Goal: Task Accomplishment & Management: Manage account settings

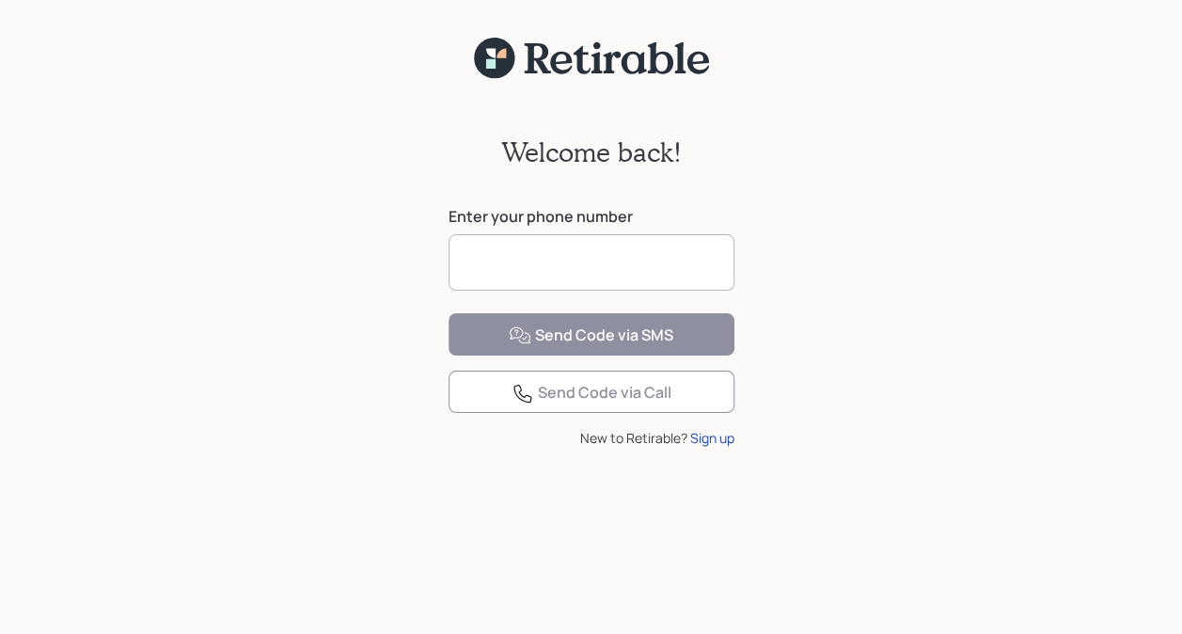
click at [507, 253] on input at bounding box center [592, 262] width 286 height 56
type input "**********"
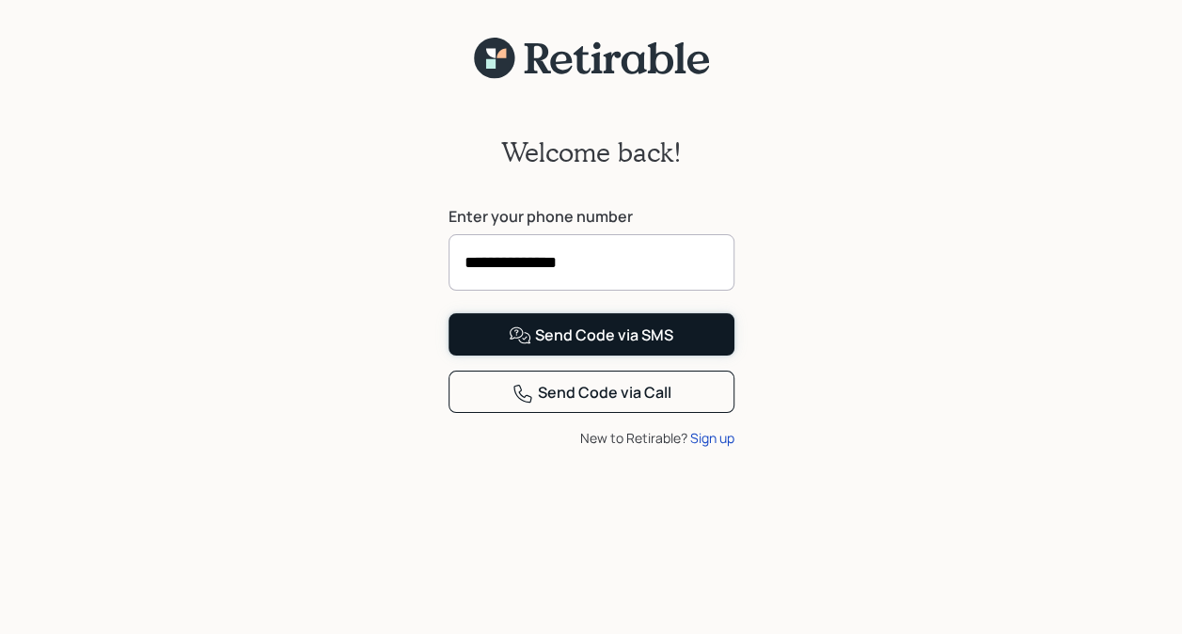
click at [566, 347] on div "Send Code via SMS" at bounding box center [591, 335] width 165 height 23
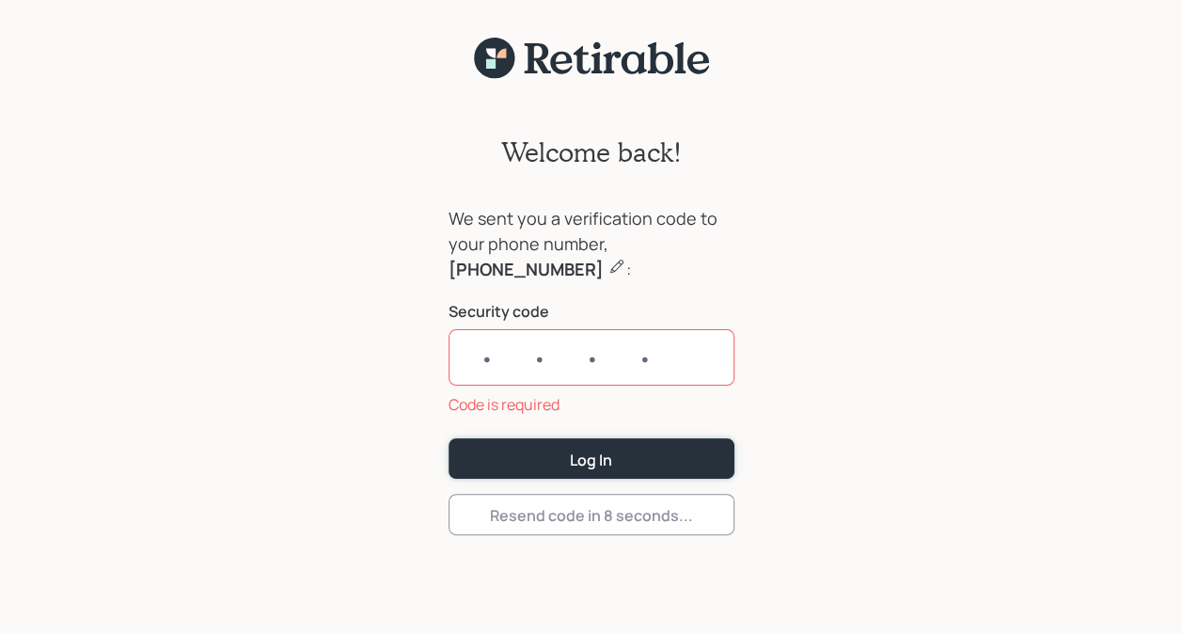
click at [563, 419] on form "We sent you a verification code to your phone number, 301-335-8099 : Security c…" at bounding box center [592, 370] width 286 height 329
click at [638, 346] on input "text" at bounding box center [592, 357] width 286 height 56
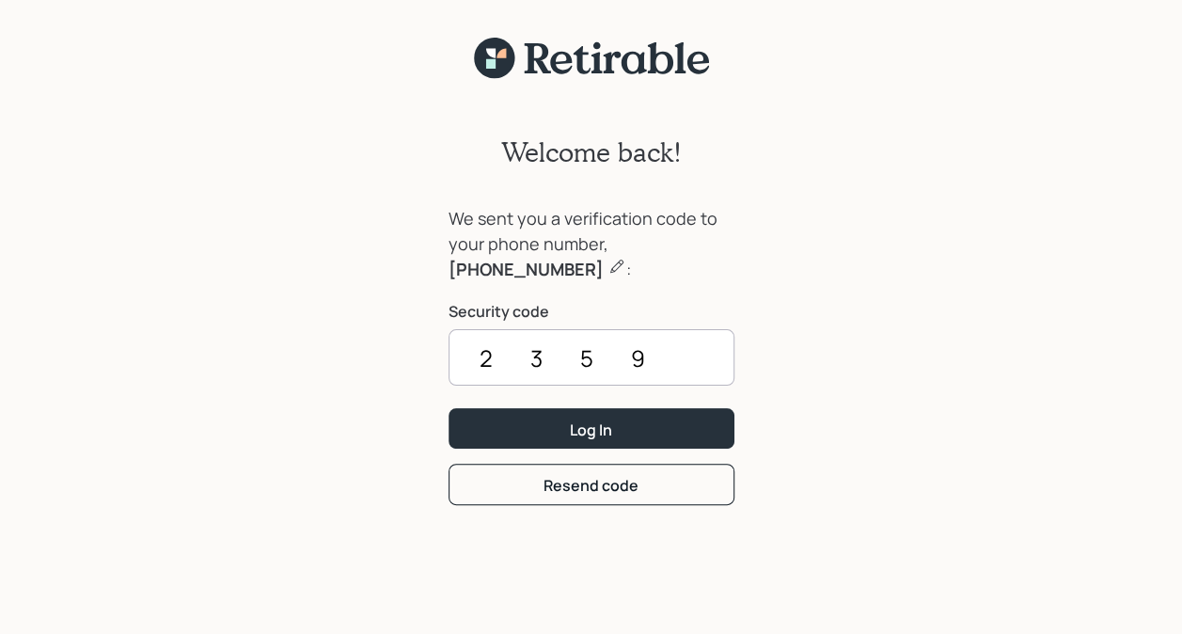
type input "2359"
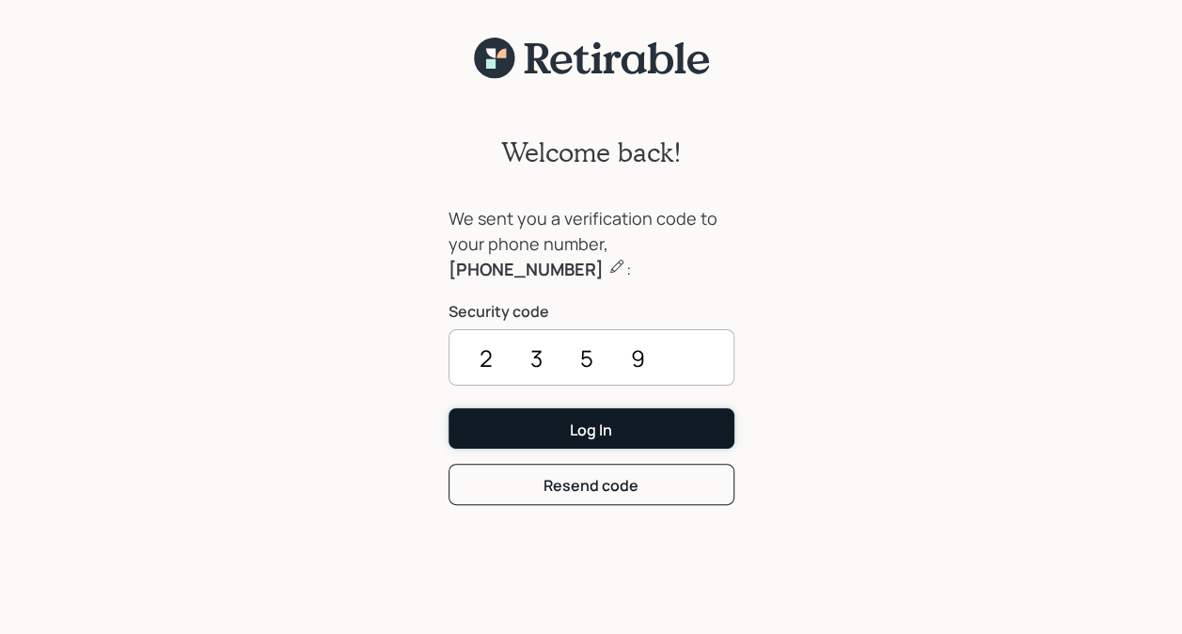
drag, startPoint x: 613, startPoint y: 388, endPoint x: 569, endPoint y: 440, distance: 68.0
click at [569, 440] on button "Log In" at bounding box center [592, 428] width 286 height 40
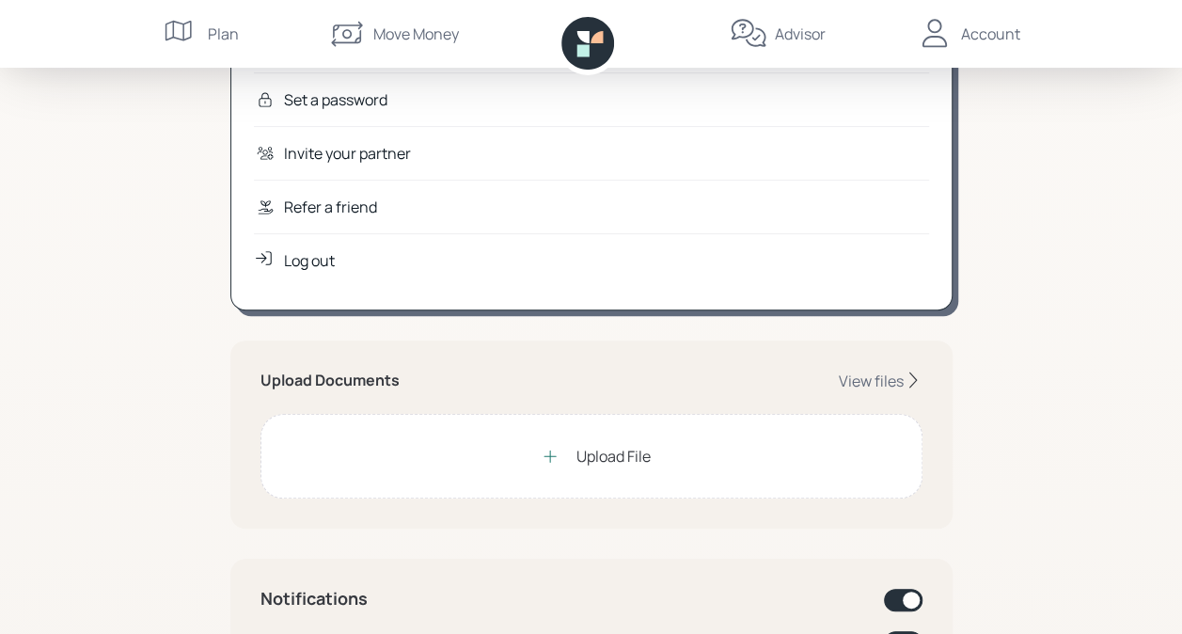
scroll to position [188, 0]
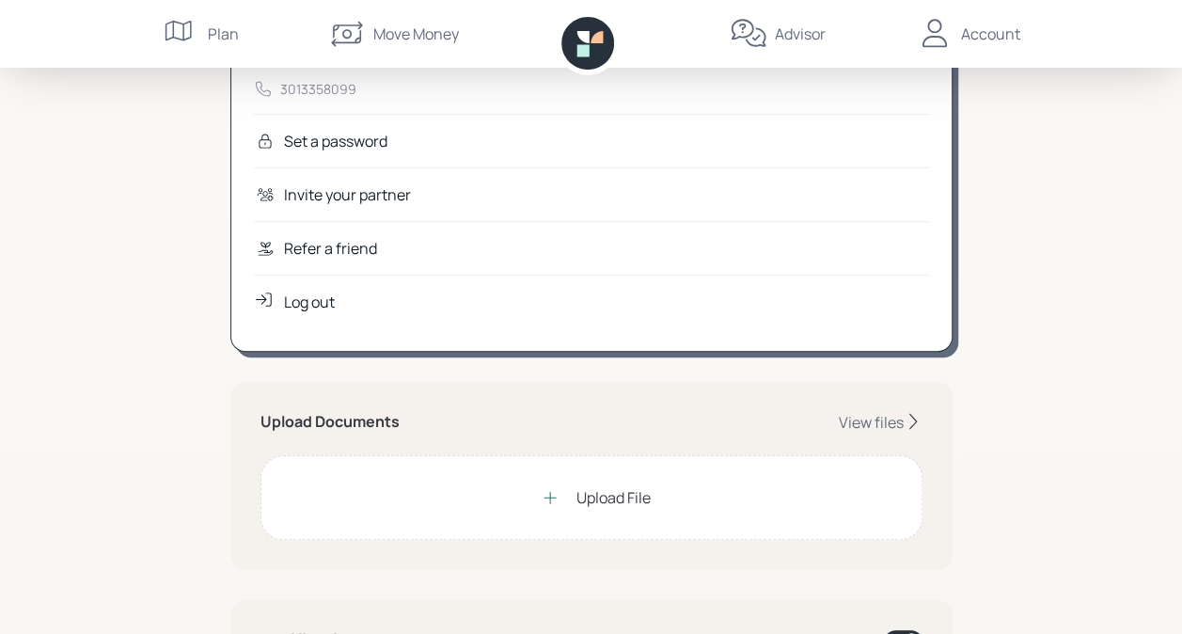
click at [619, 497] on div "Upload File" at bounding box center [614, 497] width 74 height 23
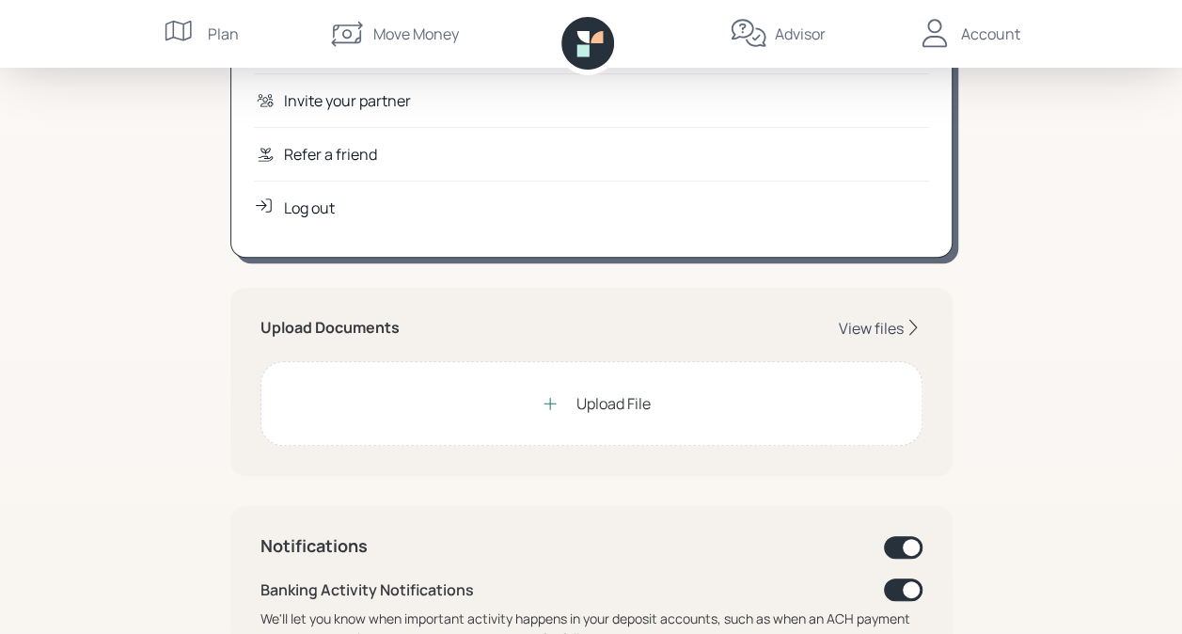
click at [870, 322] on div "View files" at bounding box center [871, 328] width 65 height 21
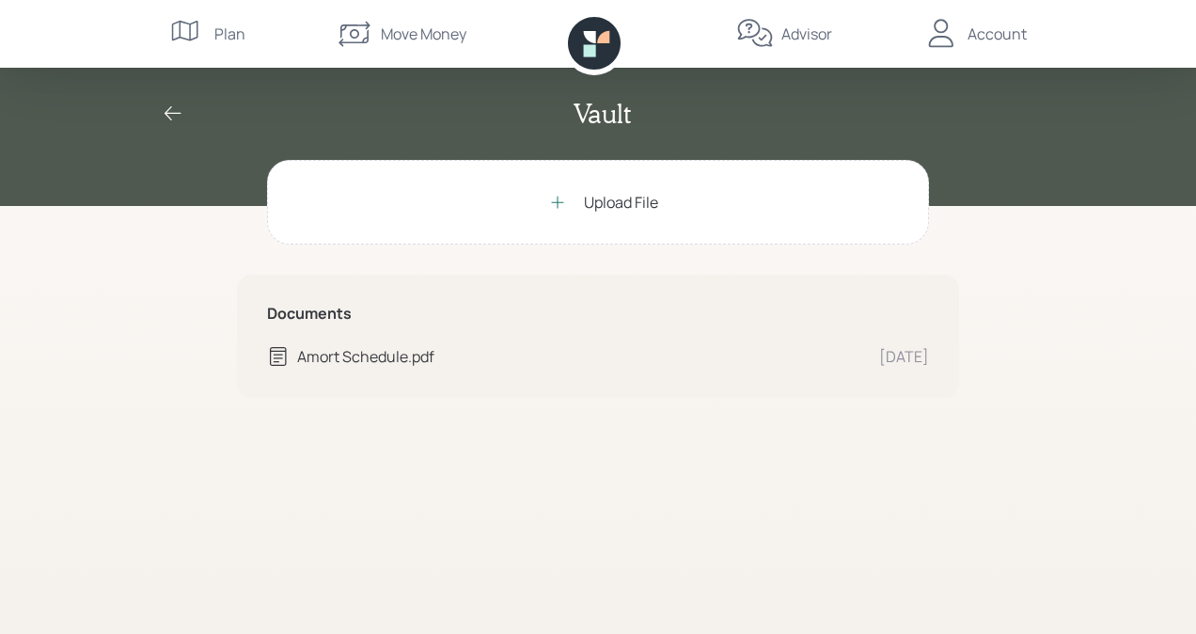
click at [621, 203] on div "Upload File" at bounding box center [621, 202] width 74 height 23
click at [589, 196] on div "Upload File" at bounding box center [621, 202] width 74 height 23
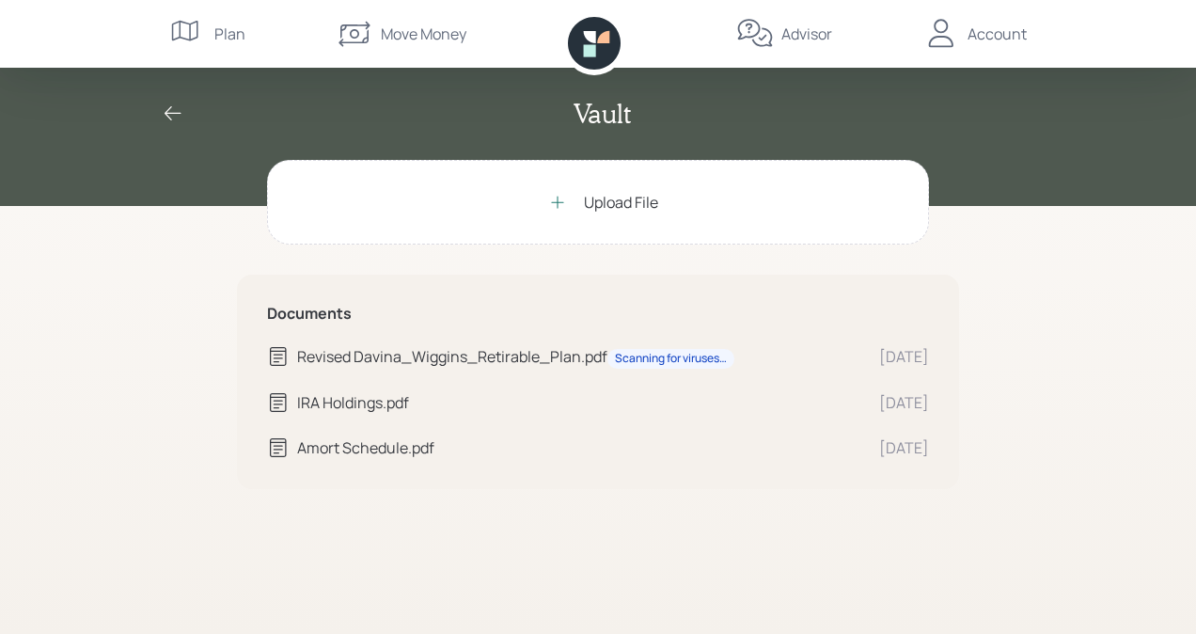
click at [624, 200] on div "Upload File" at bounding box center [621, 202] width 74 height 23
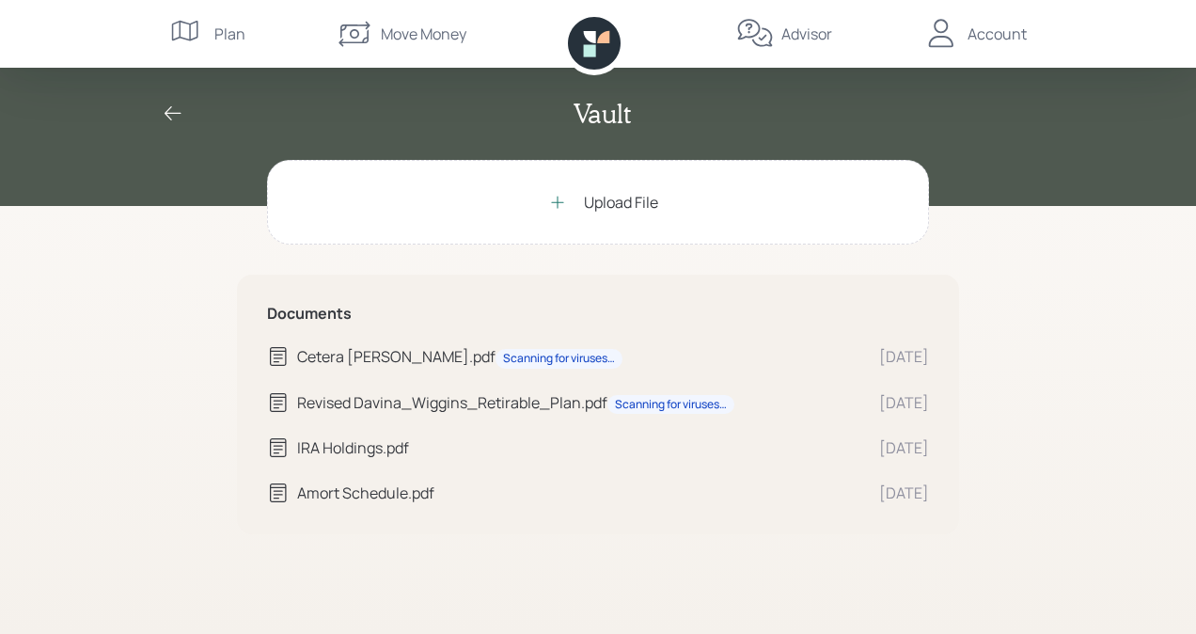
click at [410, 352] on div "Cetera IRA Wiggins.pdf Scanning for viruses…" at bounding box center [580, 357] width 567 height 24
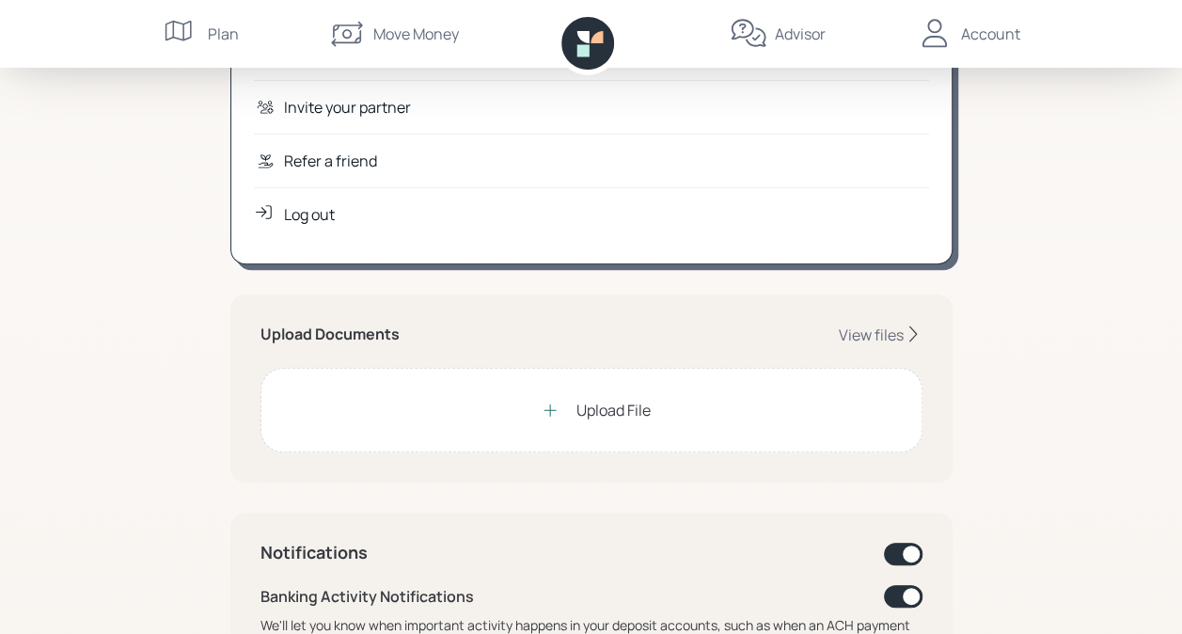
scroll to position [282, 0]
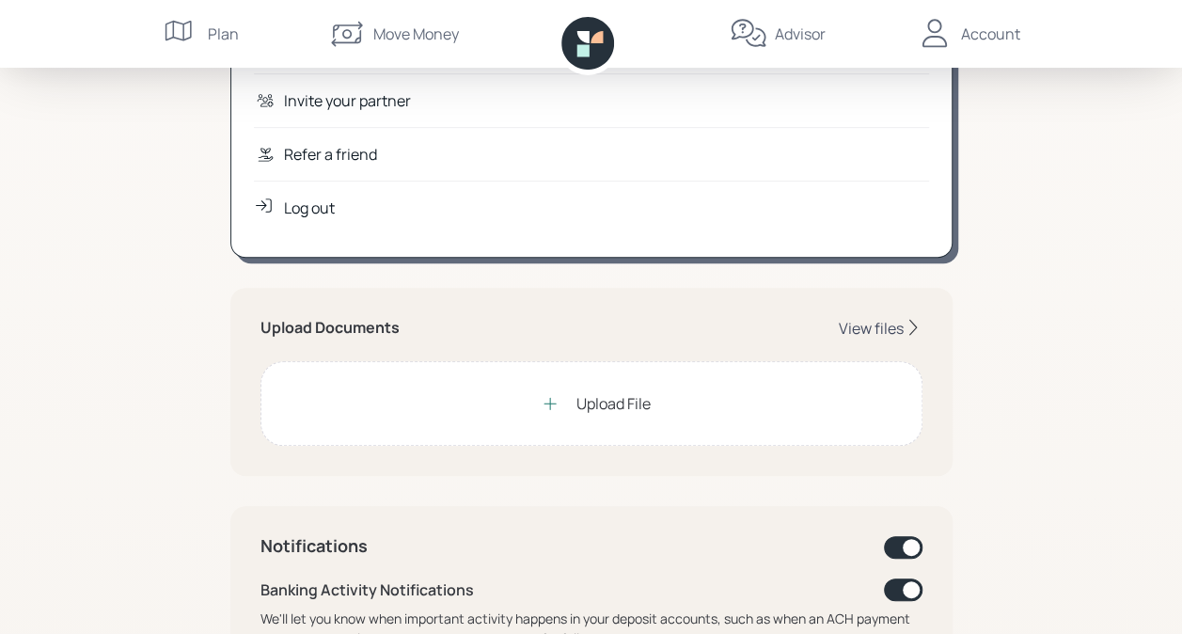
click at [862, 321] on div "View files" at bounding box center [871, 328] width 65 height 21
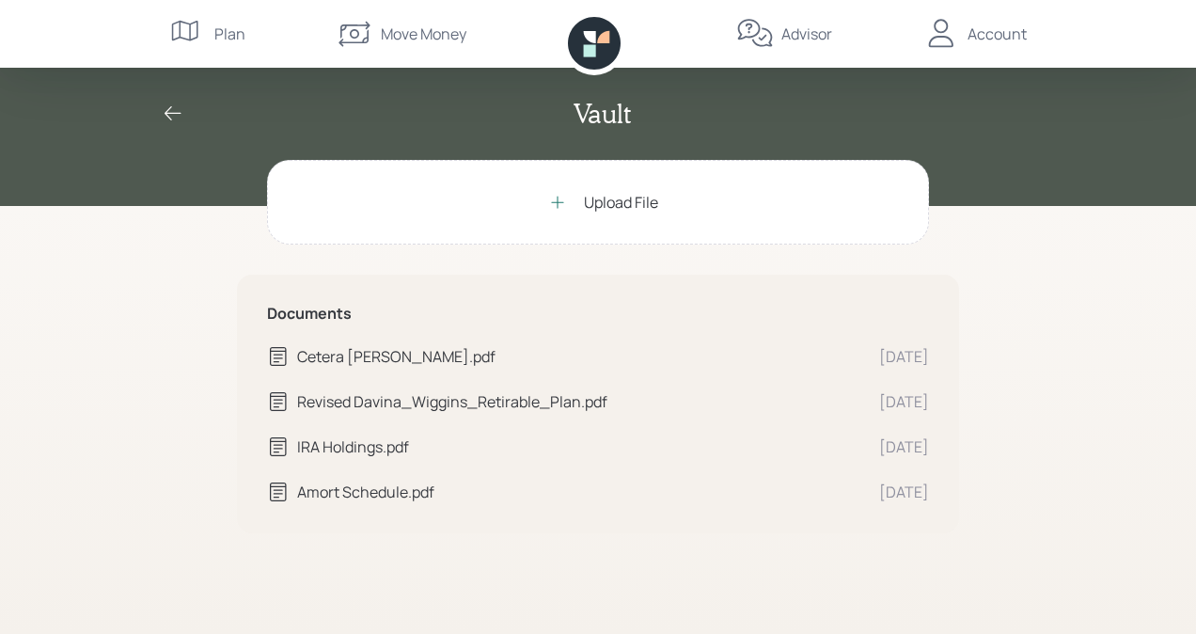
drag, startPoint x: 452, startPoint y: 401, endPoint x: 551, endPoint y: 457, distance: 113.7
click at [551, 457] on div "Cetera IRA Wiggins.pdf Aug 29 Revised Davina_Wiggins_Retirable_Plan.pdf Aug 29 …" at bounding box center [598, 424] width 662 height 158
click at [286, 404] on icon at bounding box center [278, 401] width 23 height 23
click at [285, 403] on icon at bounding box center [278, 401] width 17 height 19
click at [275, 394] on icon at bounding box center [278, 401] width 23 height 23
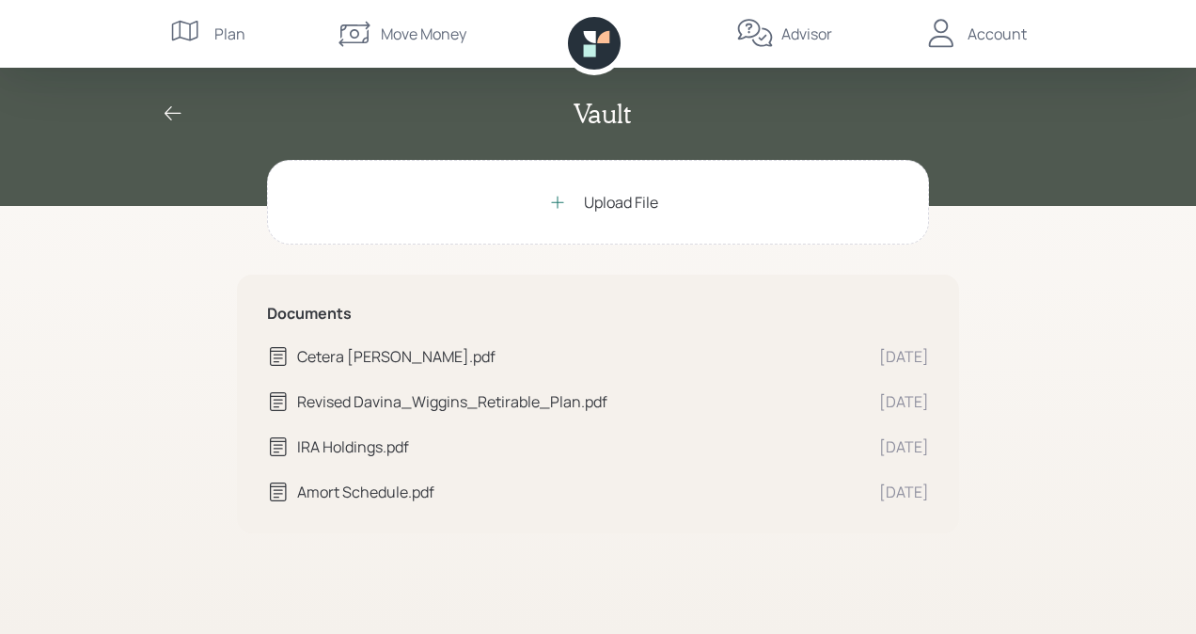
drag, startPoint x: 535, startPoint y: 401, endPoint x: 1062, endPoint y: 264, distance: 544.1
click at [1062, 264] on div "Vault Upload File Documents Cetera IRA Wiggins.pdf Aug 29 Revised Davina_Wiggin…" at bounding box center [598, 317] width 1196 height 634
click at [604, 200] on div "Upload File" at bounding box center [621, 202] width 74 height 23
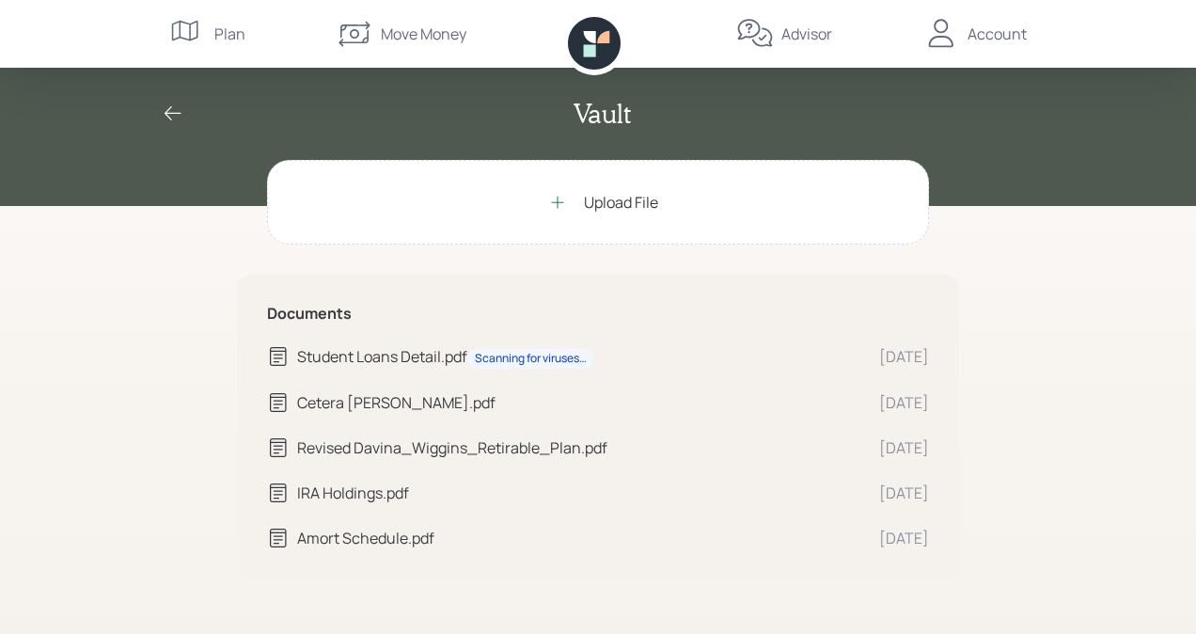
click at [608, 192] on div "Upload File" at bounding box center [621, 202] width 74 height 23
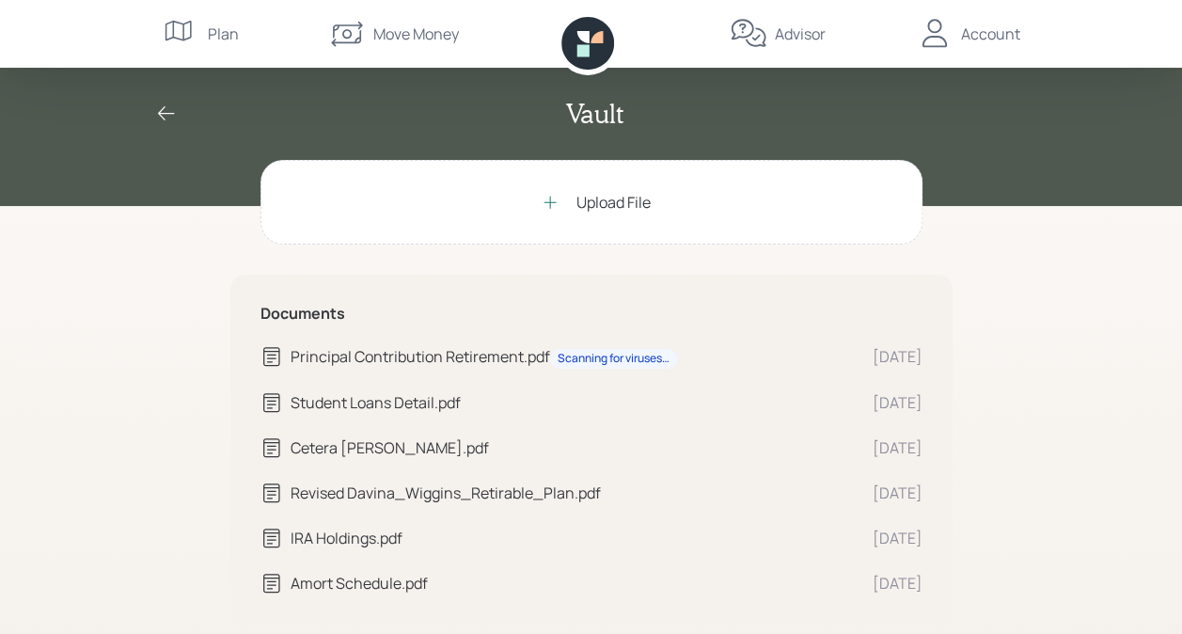
click at [378, 541] on div "IRA Holdings.pdf" at bounding box center [574, 538] width 567 height 23
click at [395, 36] on div "Move Money" at bounding box center [416, 34] width 86 height 23
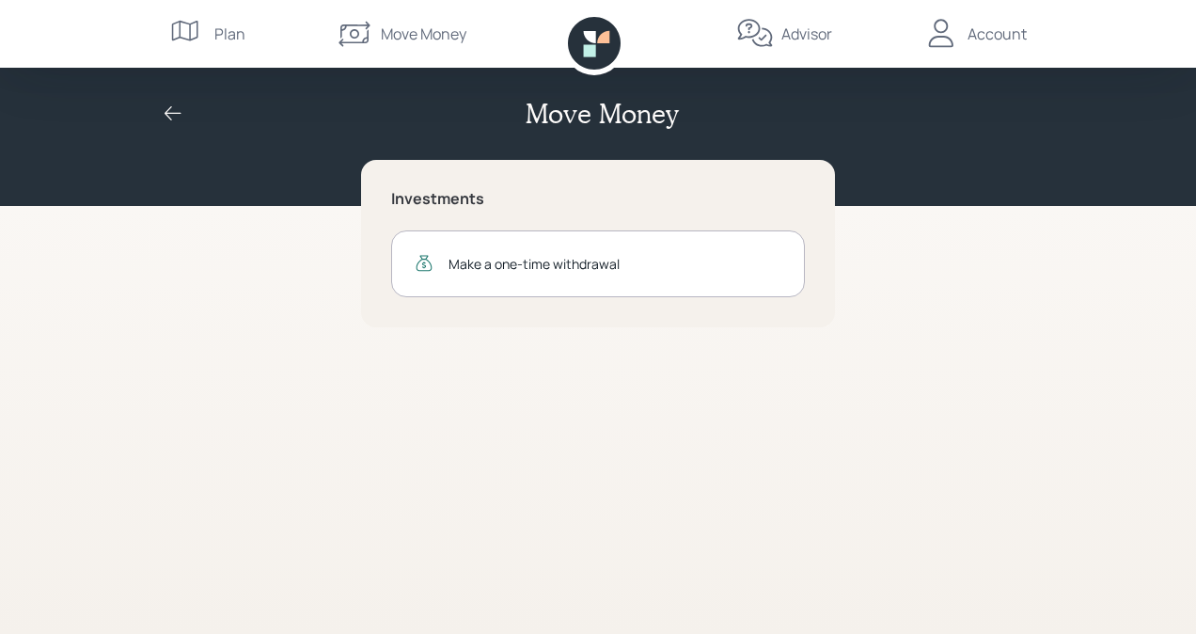
click at [227, 35] on div "Plan" at bounding box center [229, 34] width 31 height 23
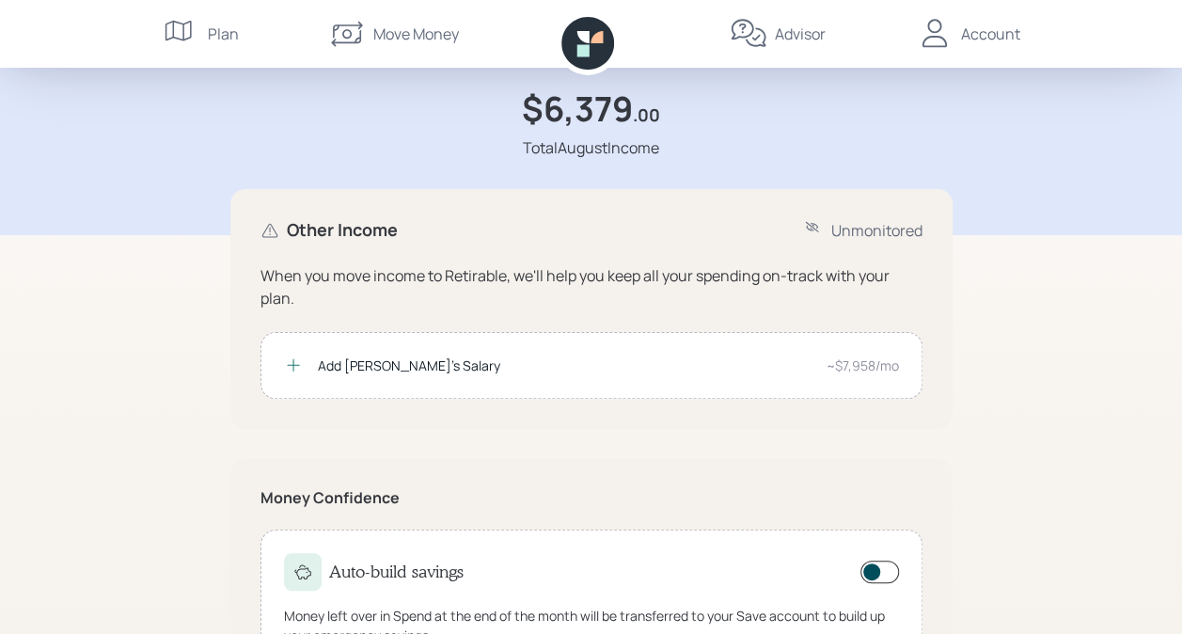
scroll to position [158, 0]
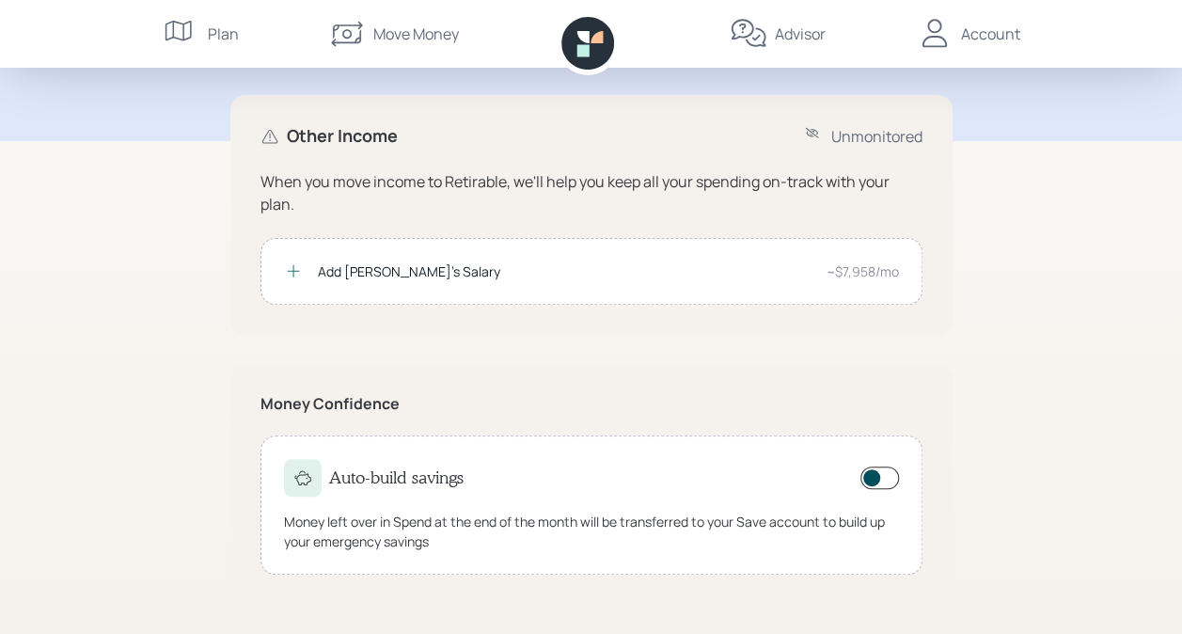
click at [889, 376] on div "Money Confidence Auto-build savings Money left over in Spend at the end of the …" at bounding box center [591, 485] width 722 height 240
click at [877, 264] on div "~$7,958/mo" at bounding box center [863, 271] width 72 height 20
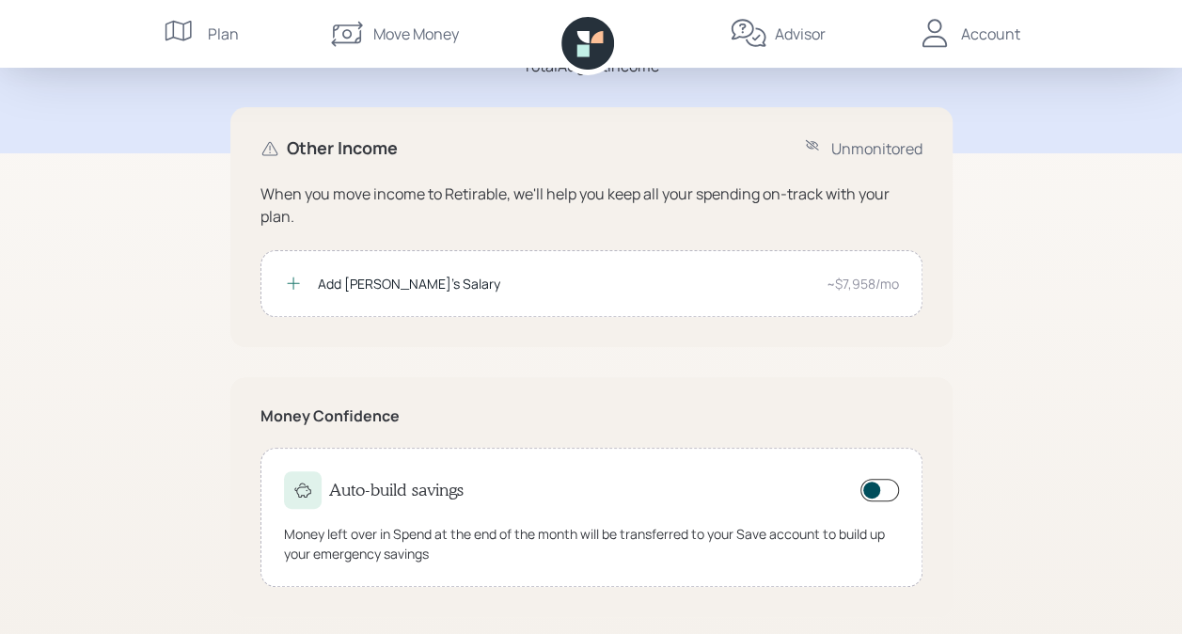
scroll to position [158, 0]
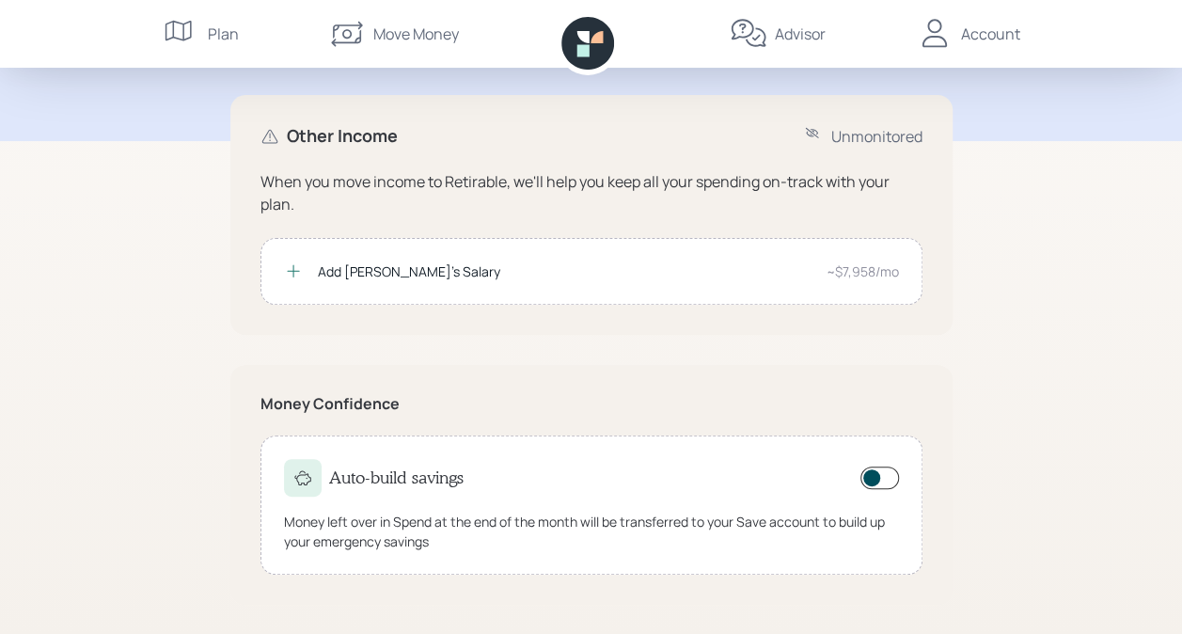
click at [285, 267] on icon at bounding box center [293, 270] width 19 height 19
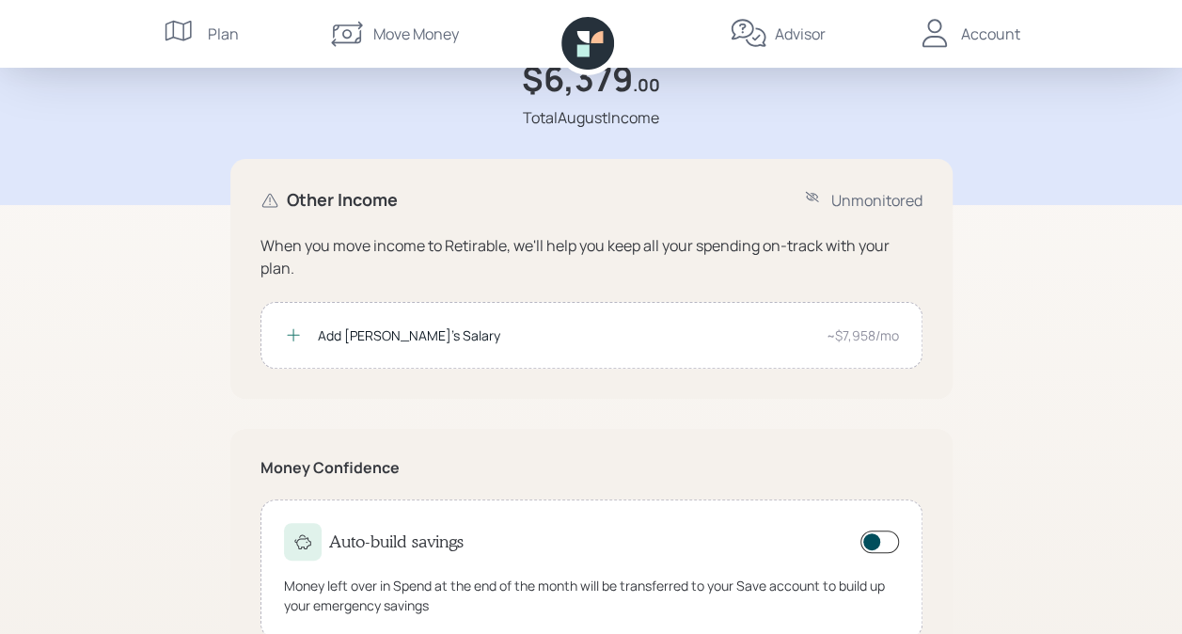
scroll to position [158, 0]
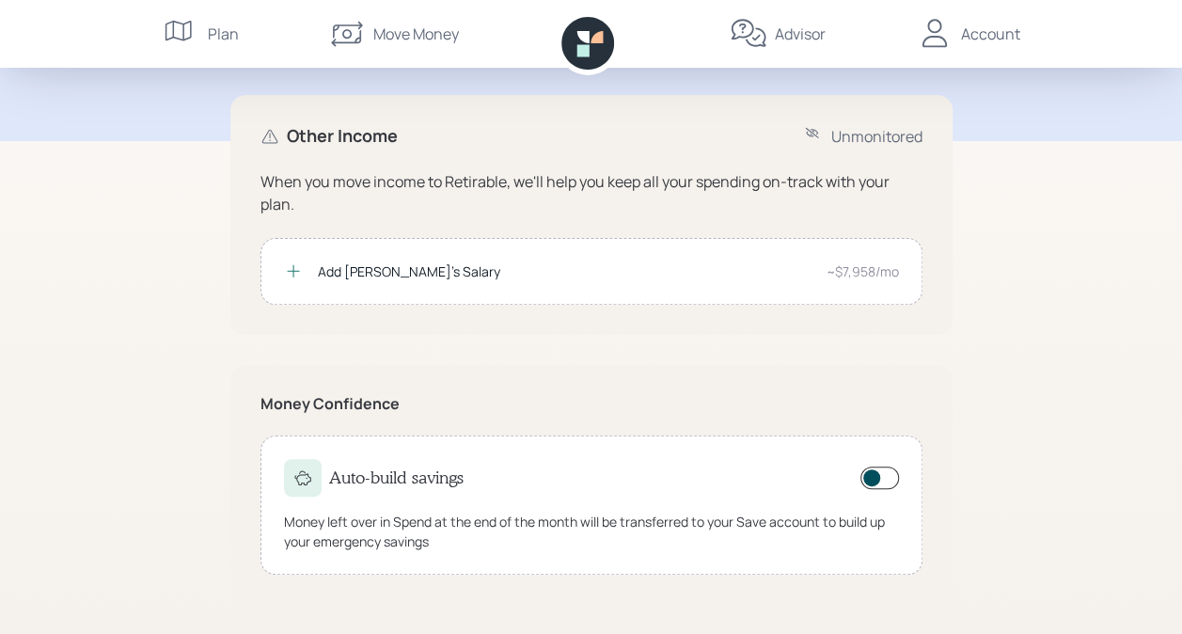
click at [853, 270] on div "~$7,958/mo" at bounding box center [863, 271] width 72 height 20
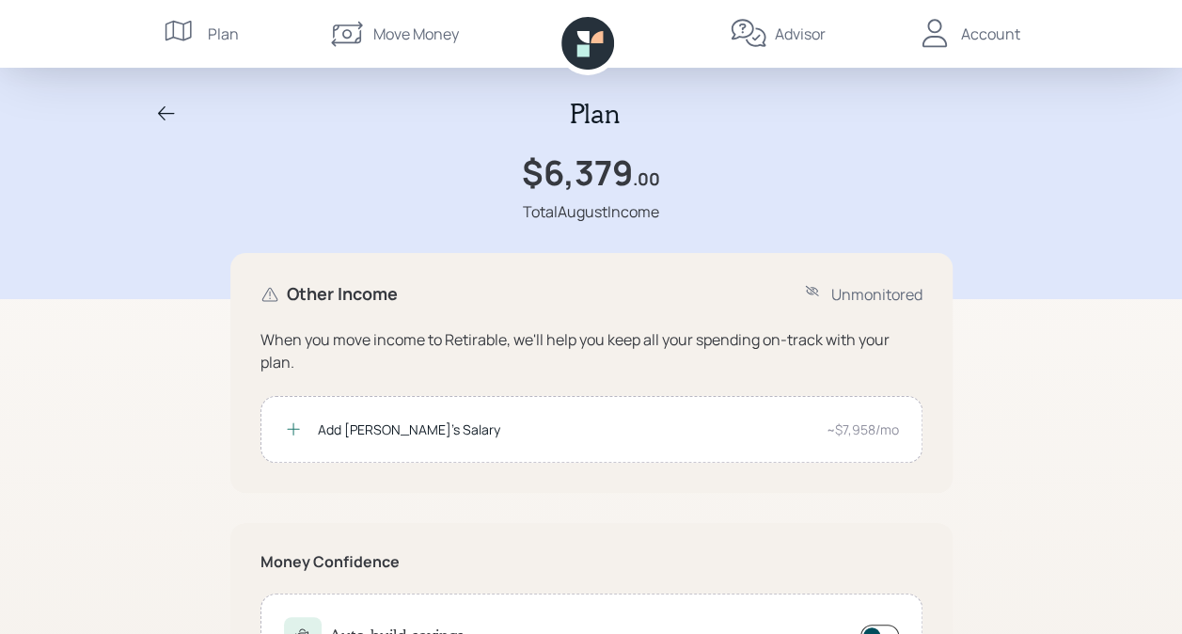
click at [773, 35] on div "Advisor" at bounding box center [778, 34] width 96 height 68
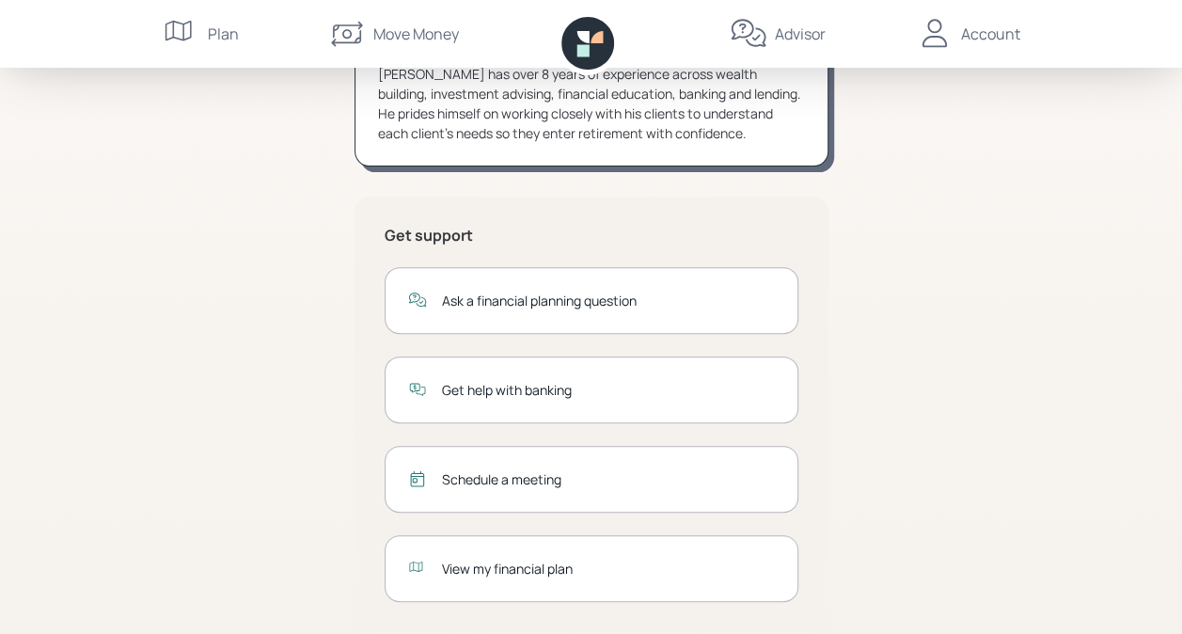
scroll to position [281, 0]
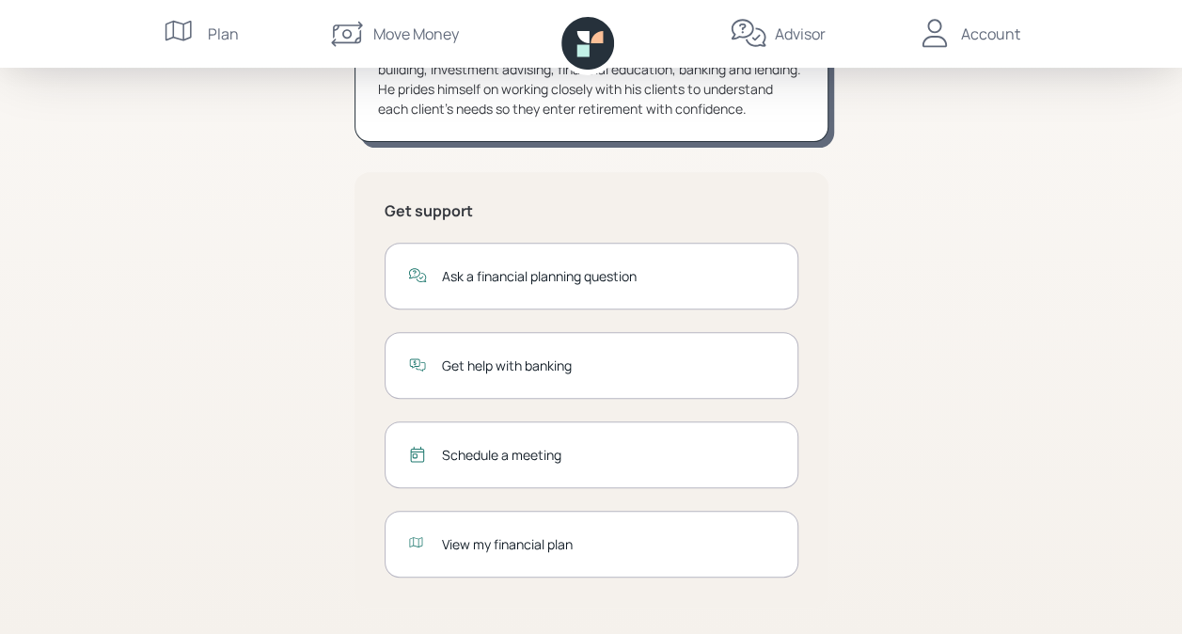
click at [529, 541] on div "View my financial plan" at bounding box center [608, 544] width 333 height 20
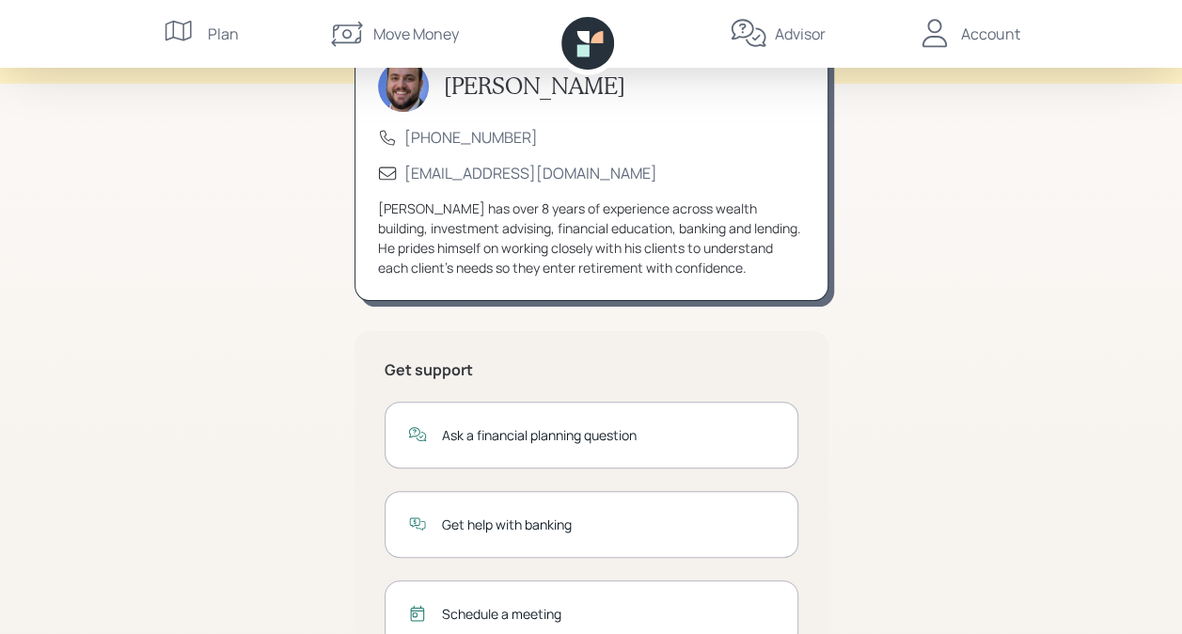
scroll to position [93, 0]
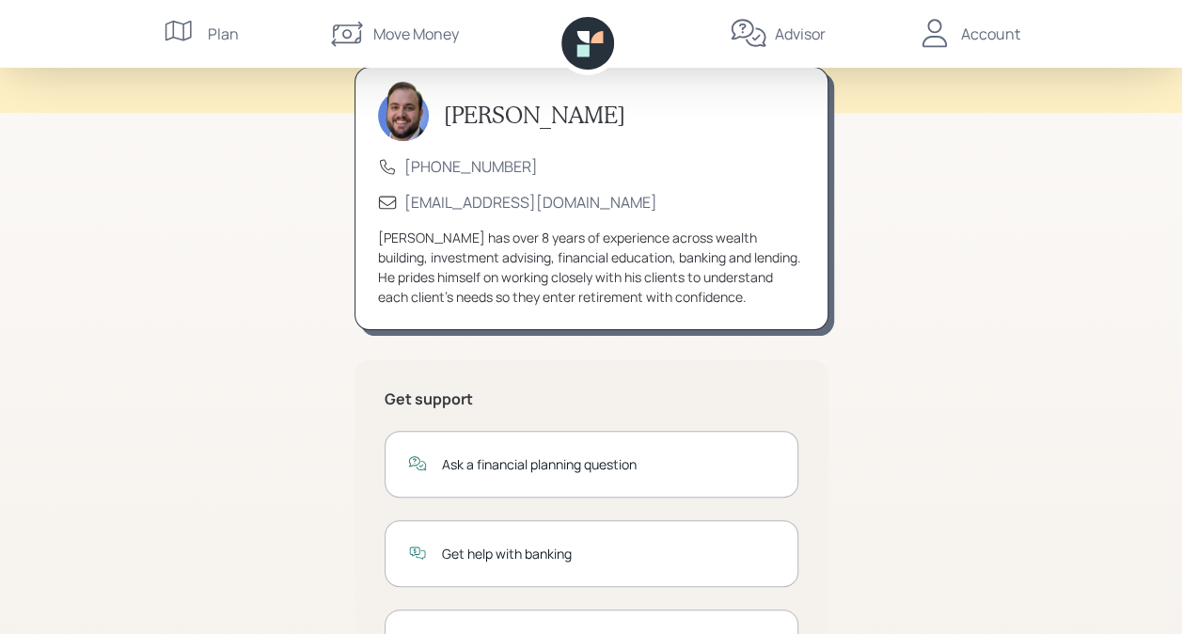
click at [555, 471] on div "Ask a financial planning question" at bounding box center [608, 464] width 333 height 20
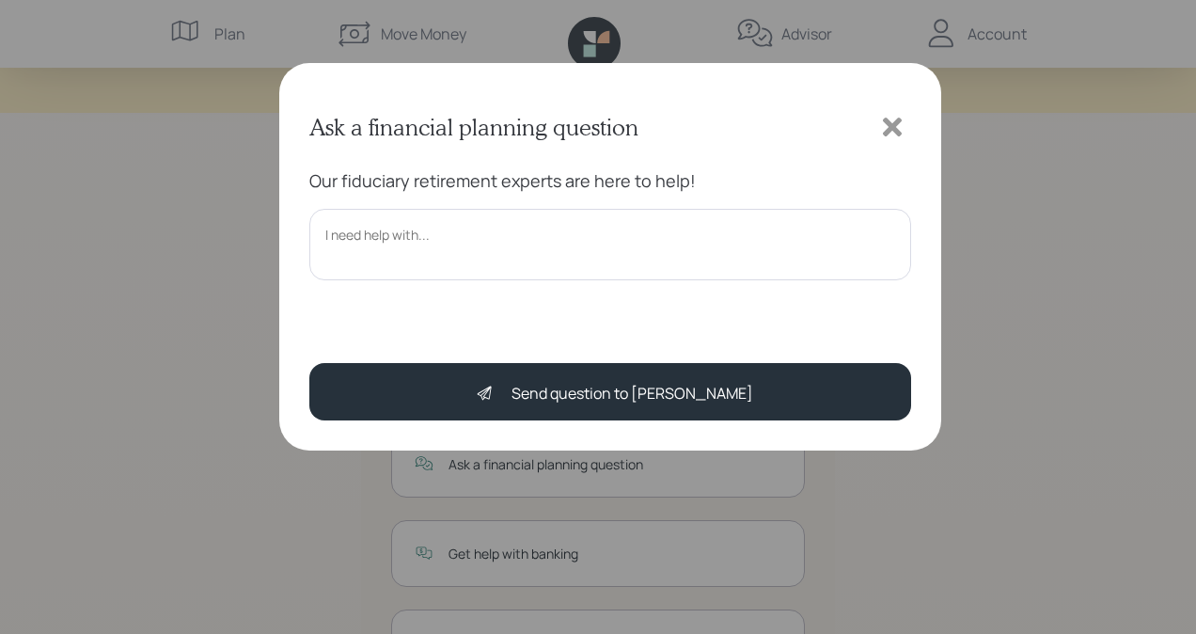
click at [898, 126] on icon at bounding box center [892, 127] width 28 height 28
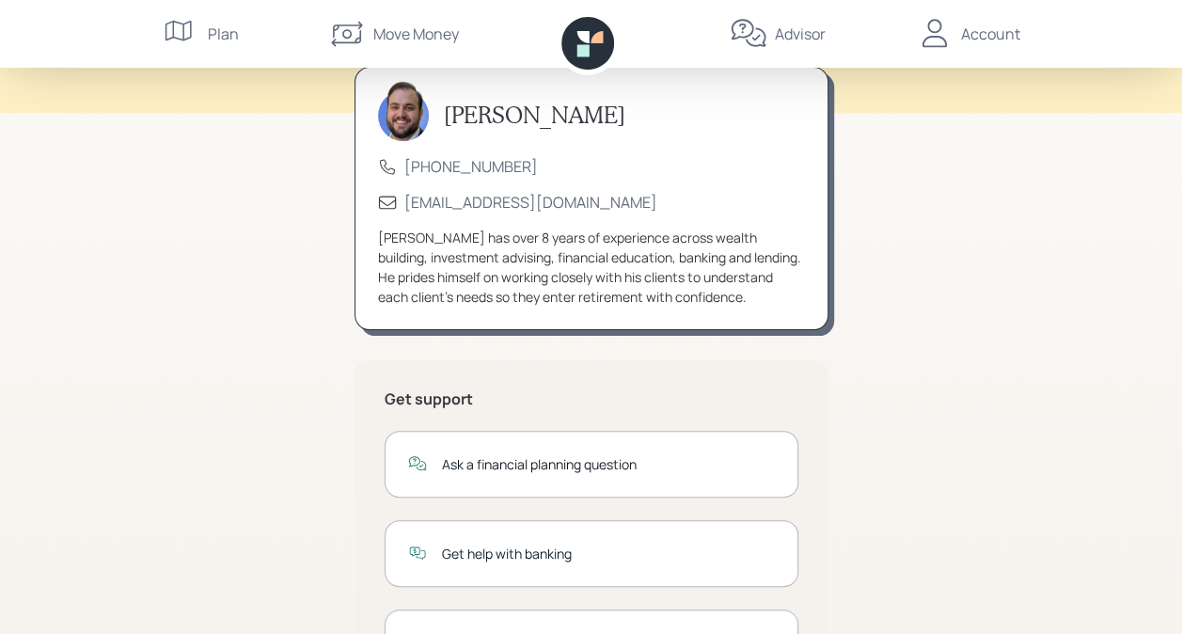
click at [423, 32] on div "Move Money" at bounding box center [416, 34] width 86 height 23
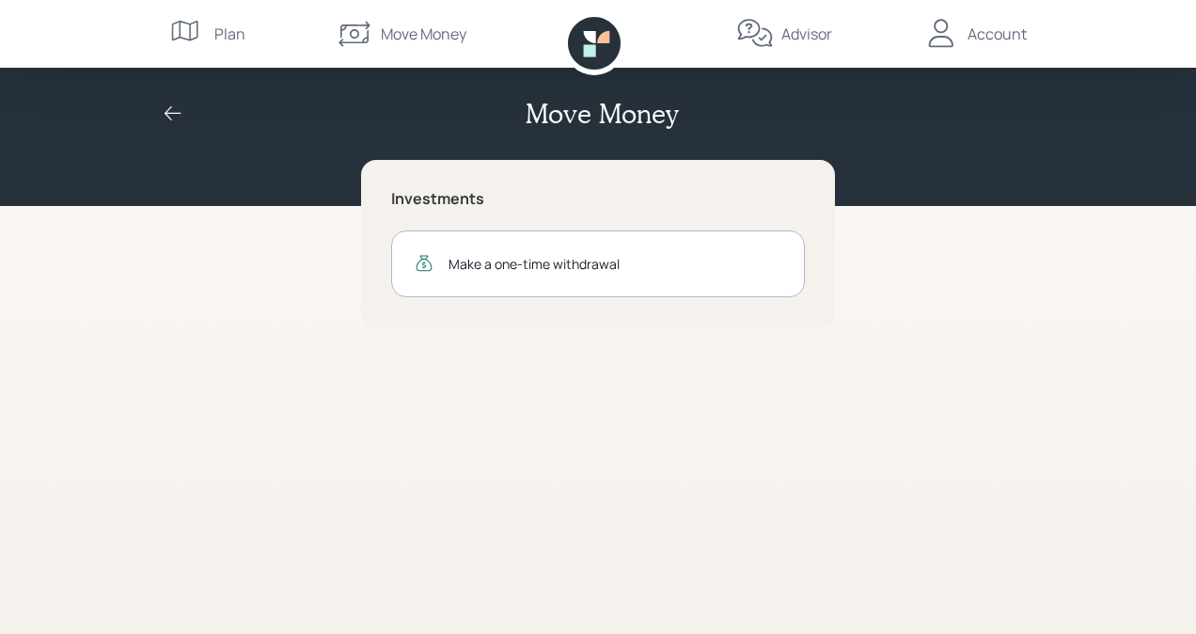
click at [992, 31] on div "Account" at bounding box center [997, 34] width 59 height 23
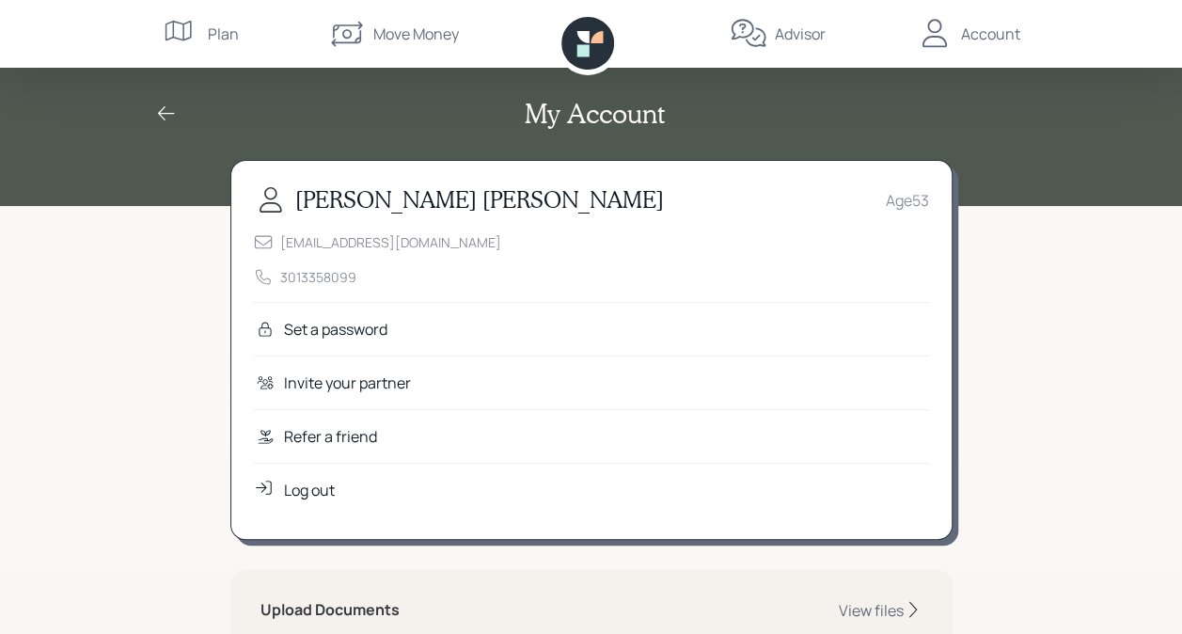
click at [315, 491] on div "Log out" at bounding box center [309, 490] width 51 height 23
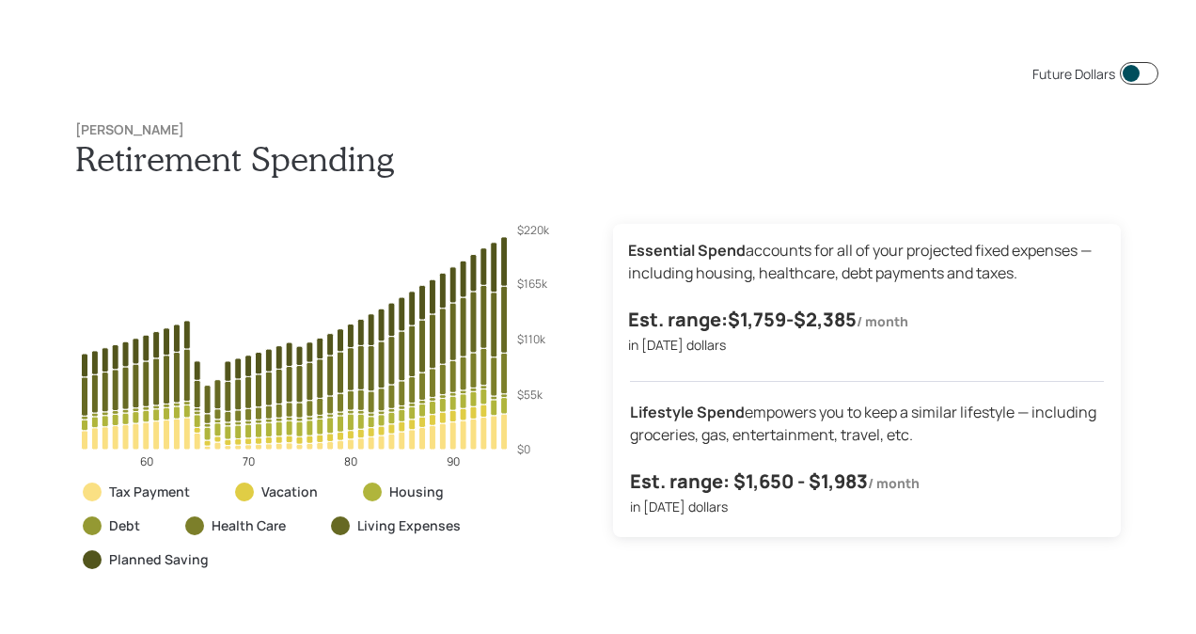
scroll to position [3803, 0]
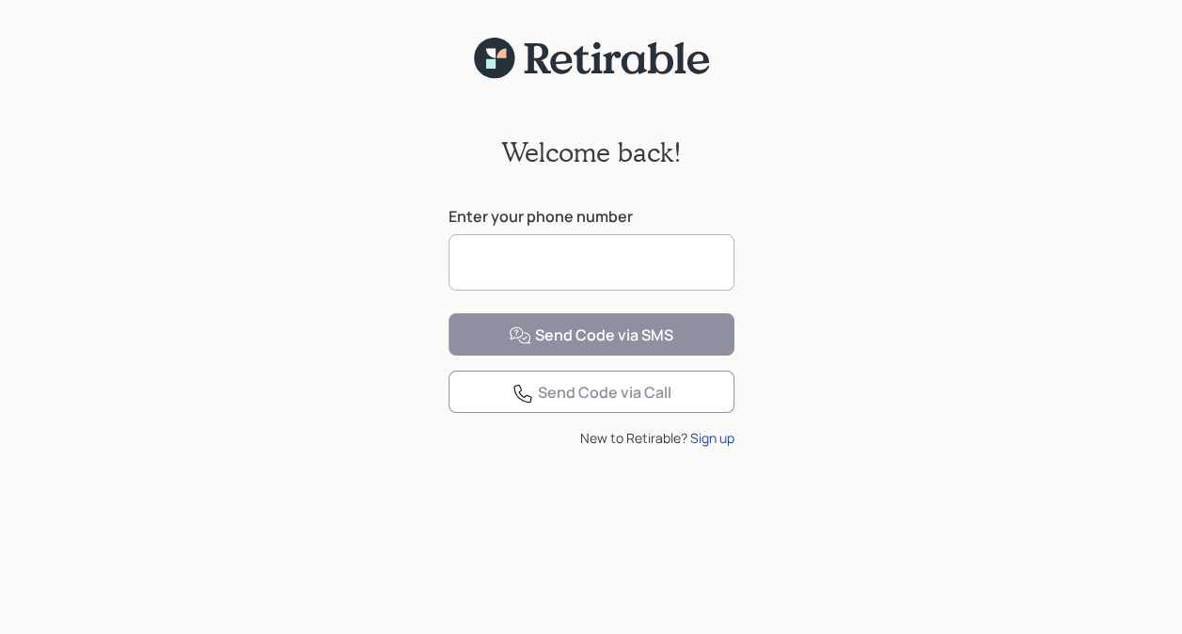
click at [559, 278] on input at bounding box center [592, 262] width 286 height 56
type input "**********"
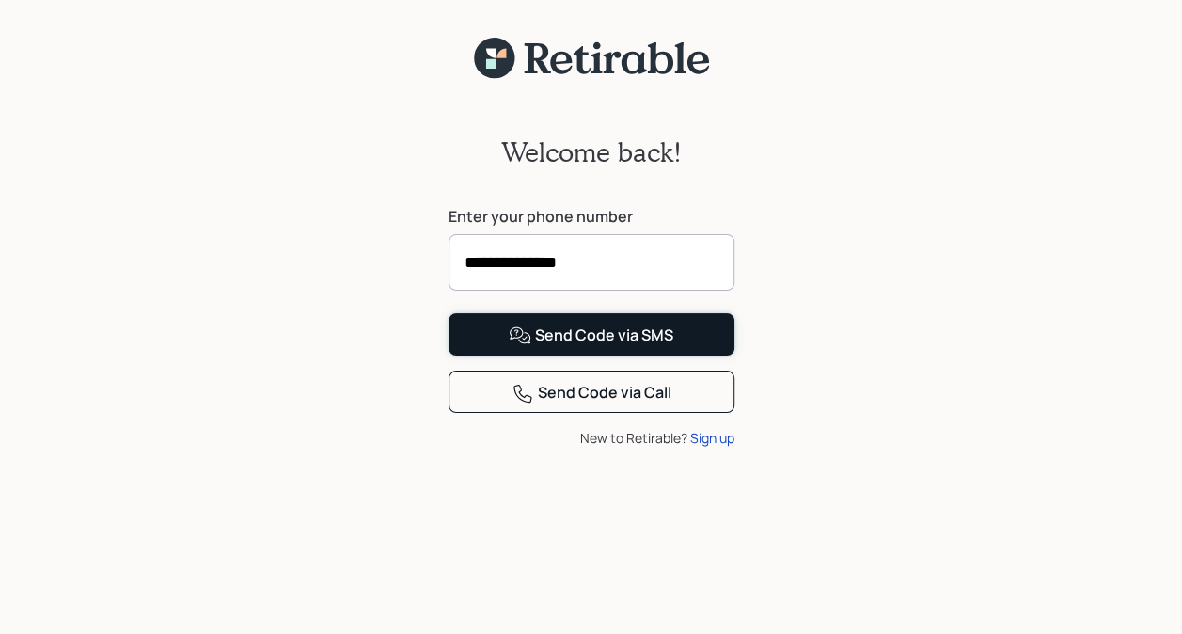
click at [559, 347] on div "Send Code via SMS" at bounding box center [591, 335] width 165 height 23
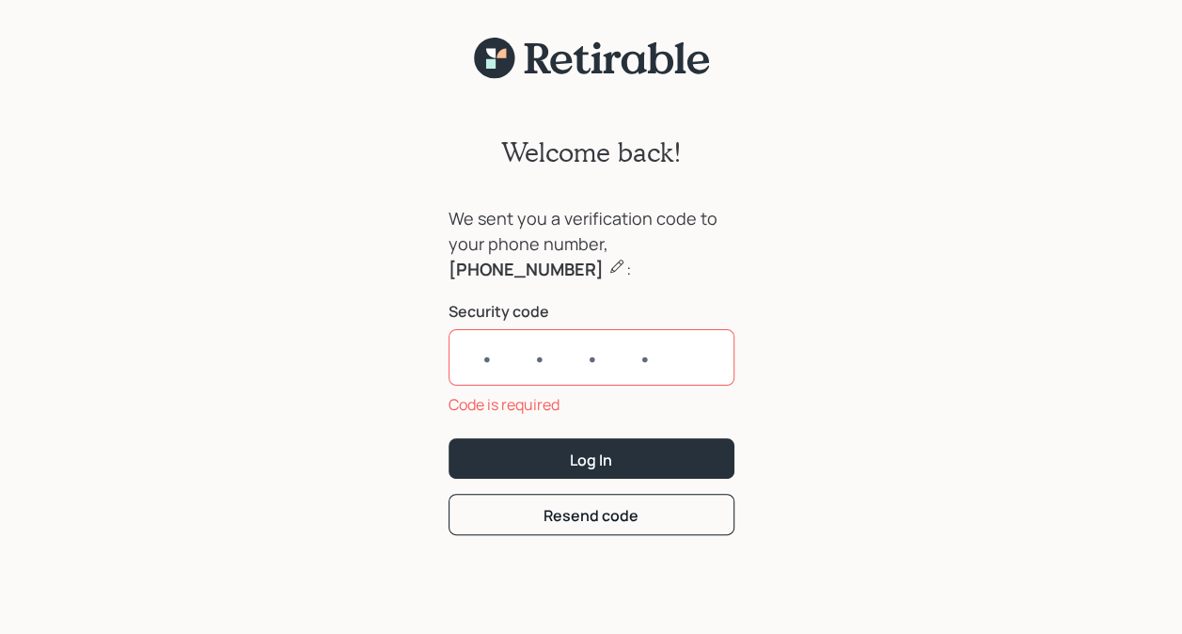
click at [788, 246] on div "Welcome back! We sent you a verification code to your phone number, [PHONE_NUMB…" at bounding box center [591, 368] width 1182 height 577
click at [616, 356] on input "text" at bounding box center [592, 357] width 286 height 56
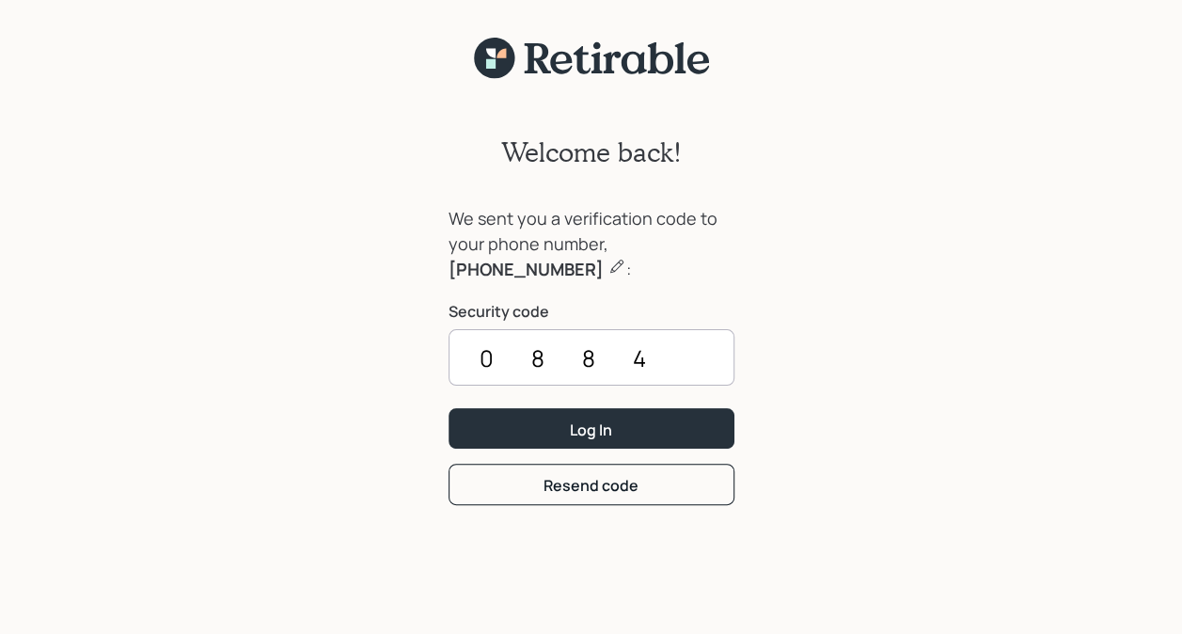
type input "0884"
click at [588, 422] on div "Log In" at bounding box center [591, 429] width 42 height 21
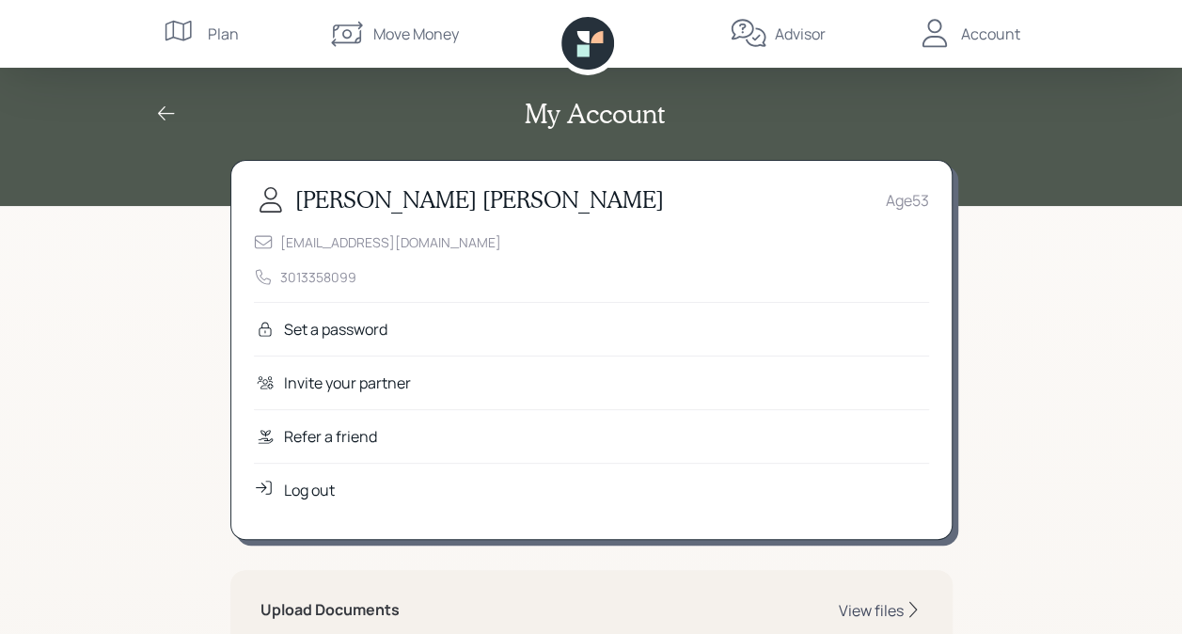
click at [862, 606] on div "View files" at bounding box center [871, 610] width 65 height 21
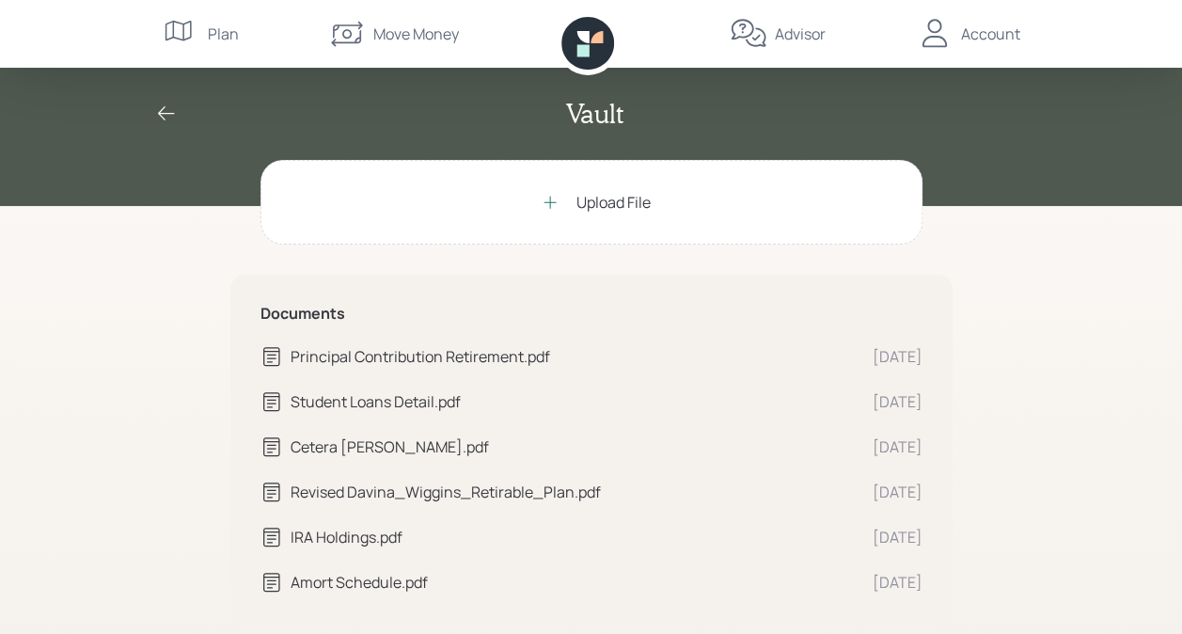
click at [594, 198] on div "Upload File" at bounding box center [614, 202] width 74 height 23
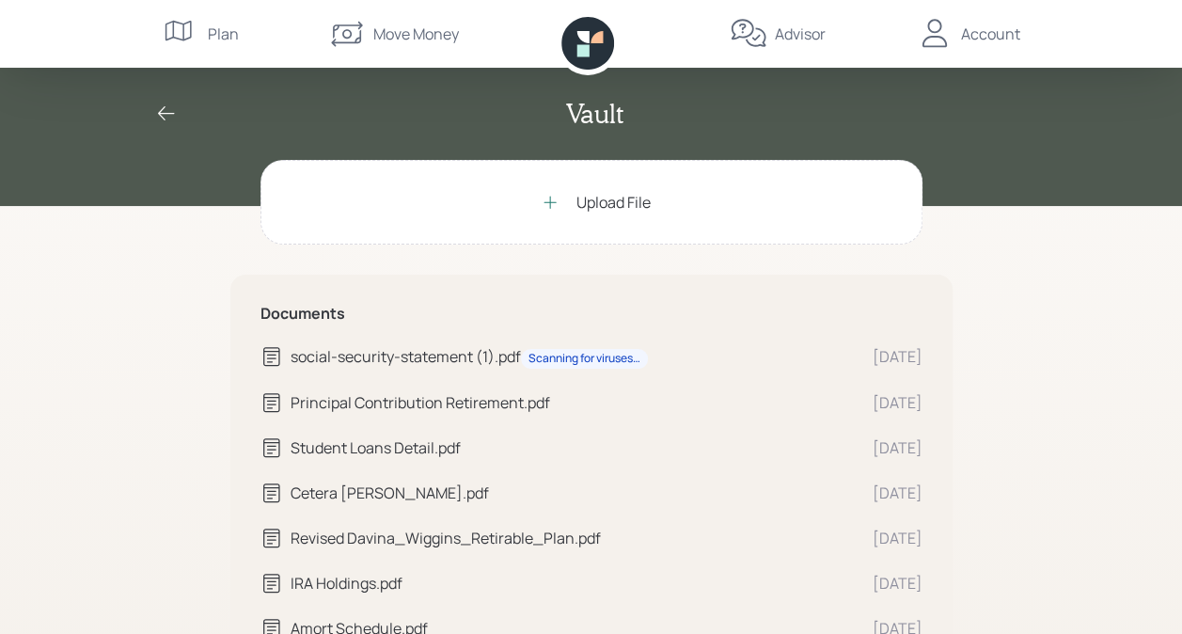
click at [440, 399] on div "Principal Contribution Retirement.pdf" at bounding box center [574, 402] width 567 height 23
